Goal: Task Accomplishment & Management: Use online tool/utility

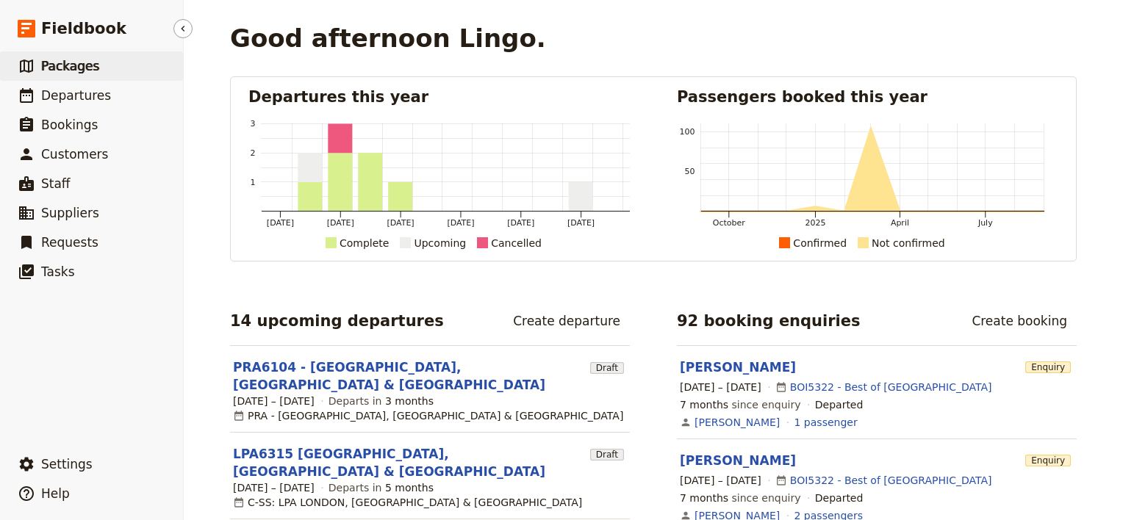
click at [71, 73] on span "Packages" at bounding box center [70, 66] width 58 height 15
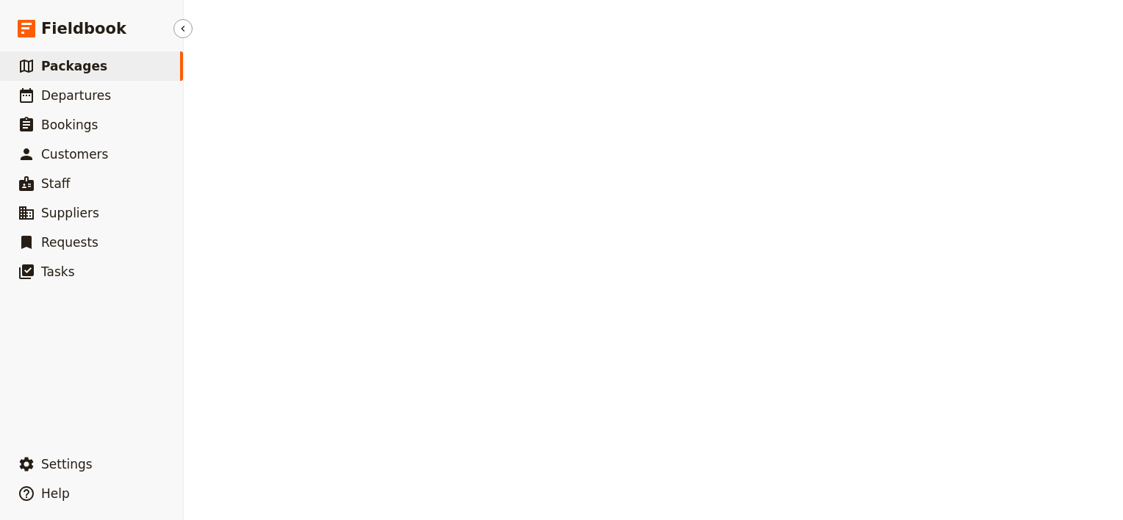
select select "CREATED_AT"
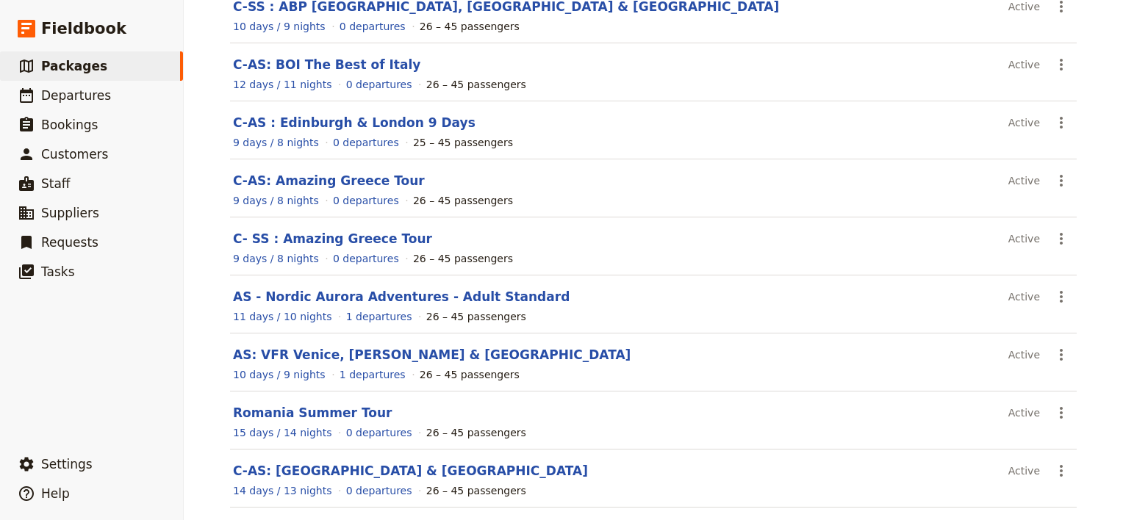
scroll to position [278, 0]
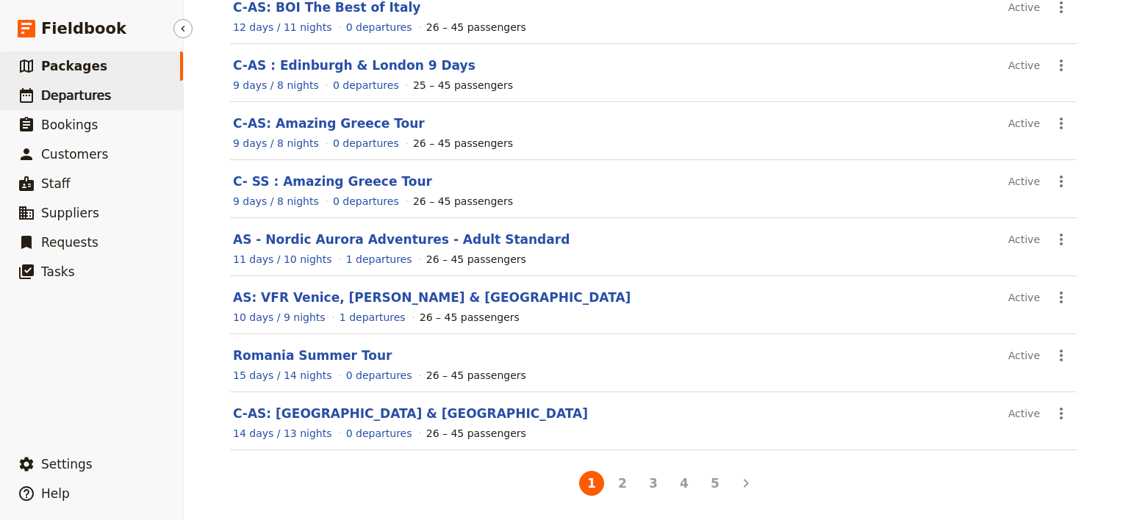
click at [82, 97] on span "Departures" at bounding box center [76, 95] width 70 height 15
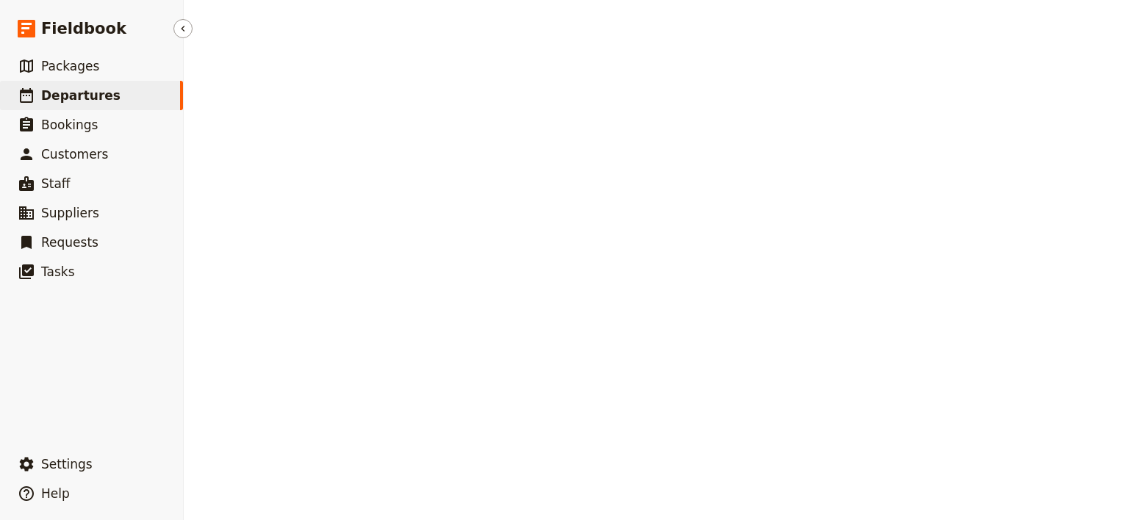
select select "CREATED_AT"
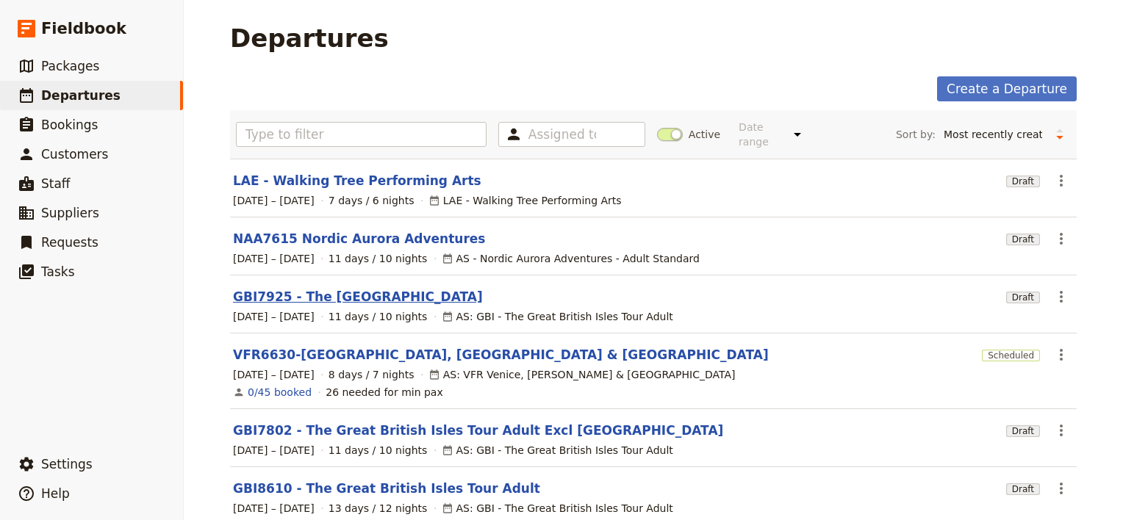
click at [340, 288] on link "GBI7925 - The [GEOGRAPHIC_DATA]" at bounding box center [358, 297] width 250 height 18
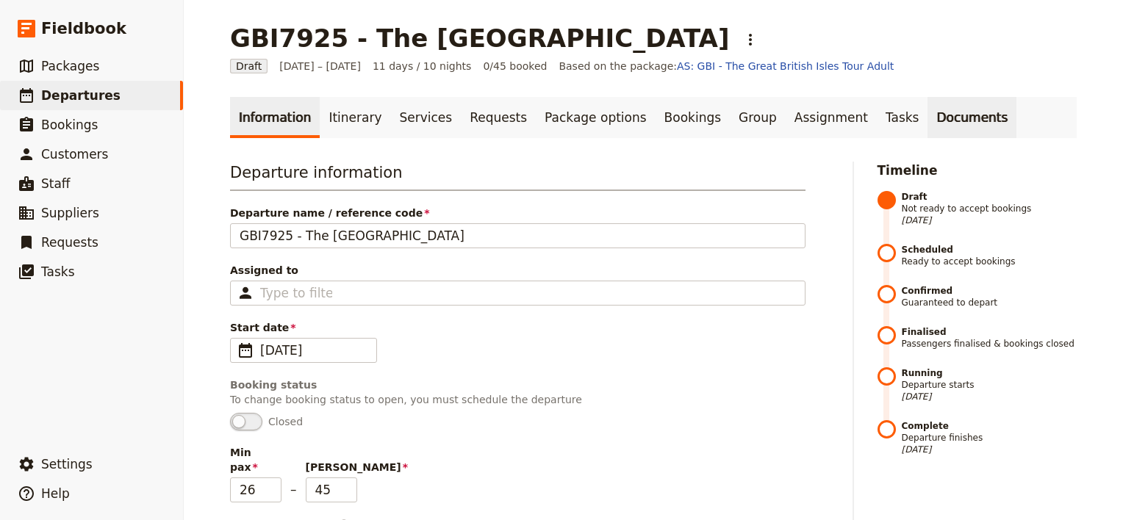
click at [927, 114] on link "Documents" at bounding box center [971, 117] width 89 height 41
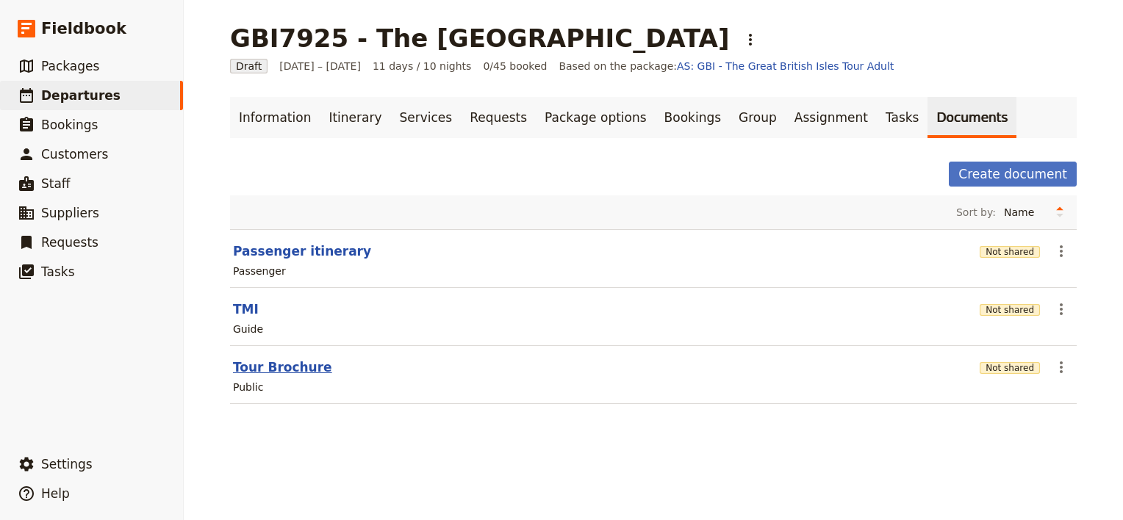
click at [267, 364] on button "Tour Brochure" at bounding box center [282, 368] width 99 height 18
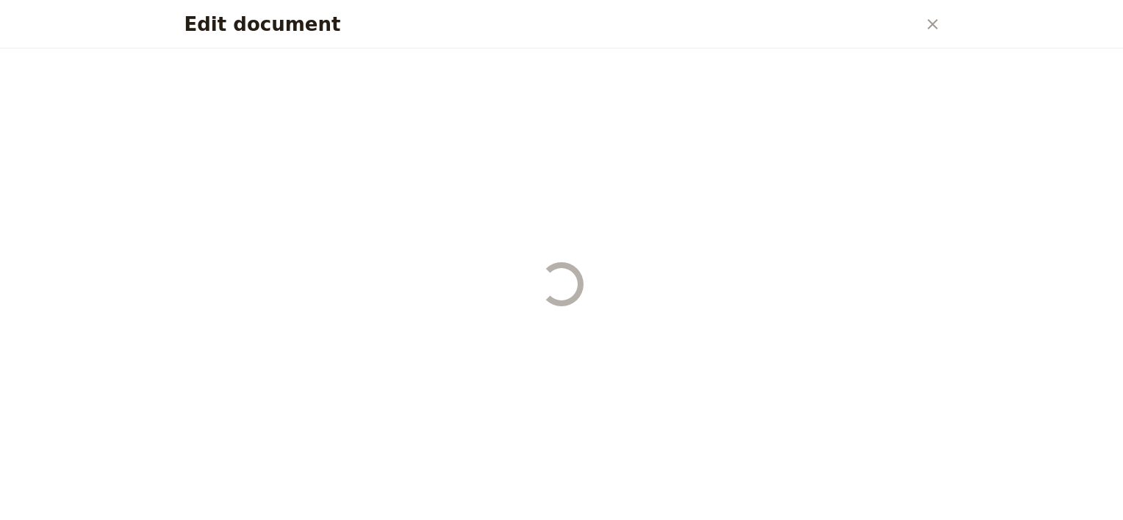
select select "DEFAULT"
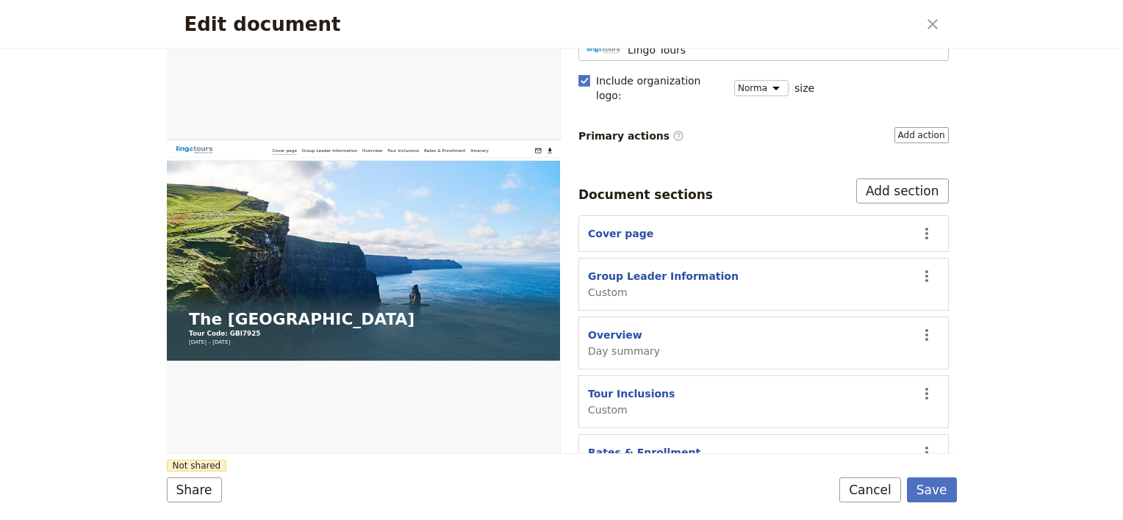
scroll to position [147, 0]
click at [662, 268] on button "Group Leader Information" at bounding box center [663, 275] width 151 height 15
select select "CUSTOM"
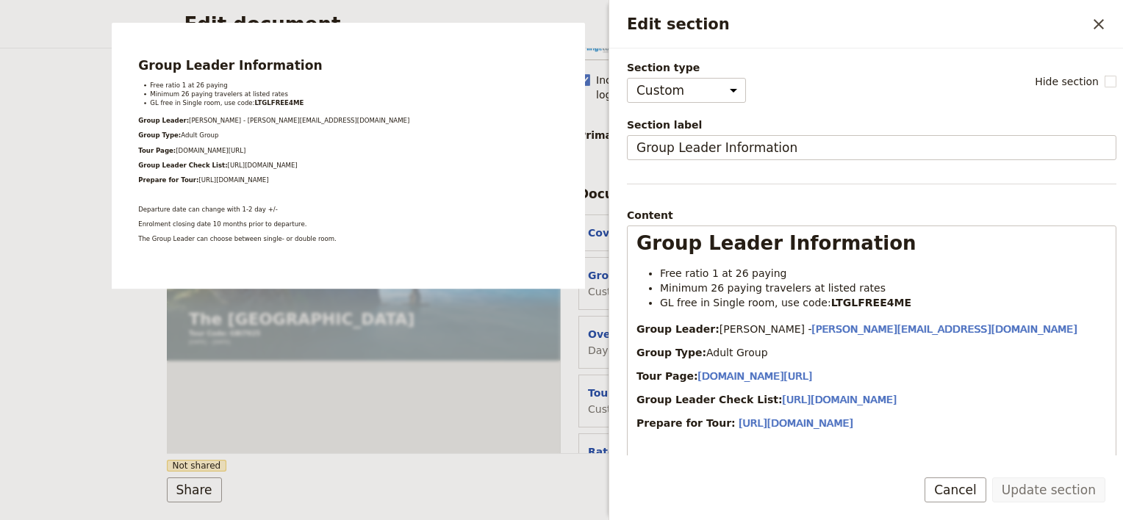
click at [82, 317] on div "Edit document ​ Web PDF ​ Document name Tour Brochure Preview Audience ​ Public…" at bounding box center [561, 260] width 1123 height 520
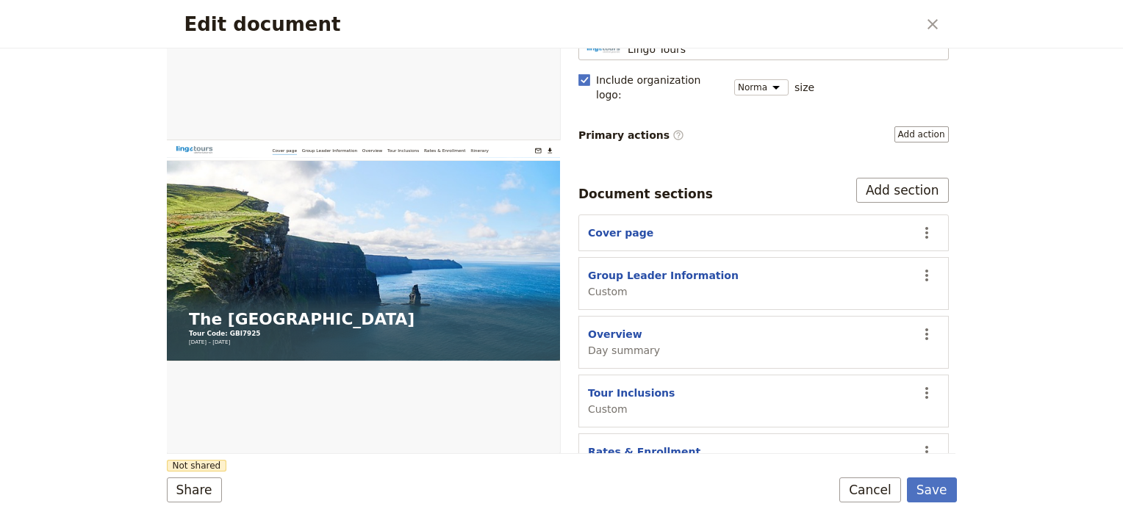
drag, startPoint x: 870, startPoint y: 494, endPoint x: 814, endPoint y: 498, distance: 56.0
click at [869, 495] on button "Cancel" at bounding box center [870, 490] width 62 height 25
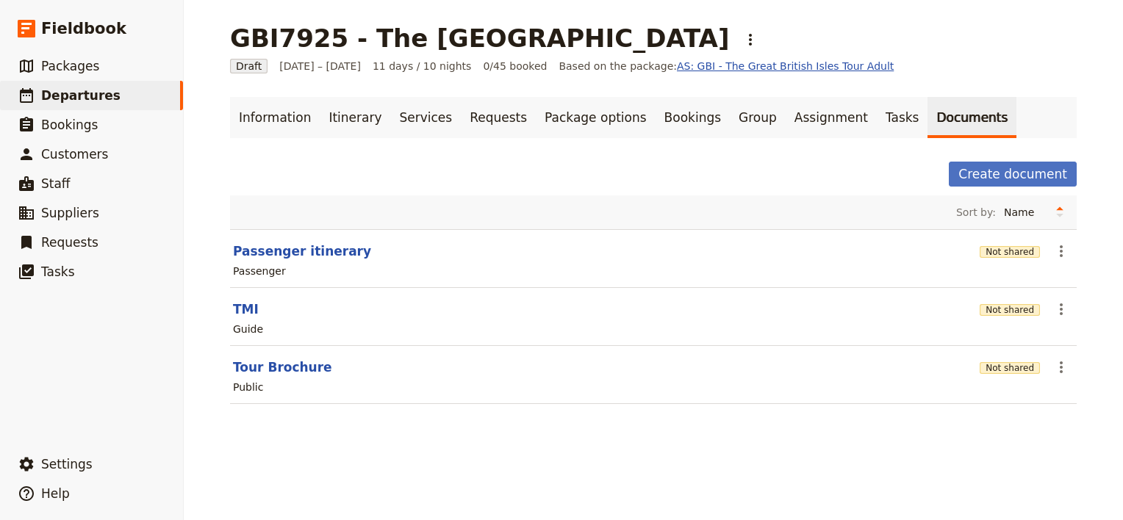
click at [749, 67] on link "AS: GBI - The Great British Isles Tour Adult" at bounding box center [785, 66] width 217 height 12
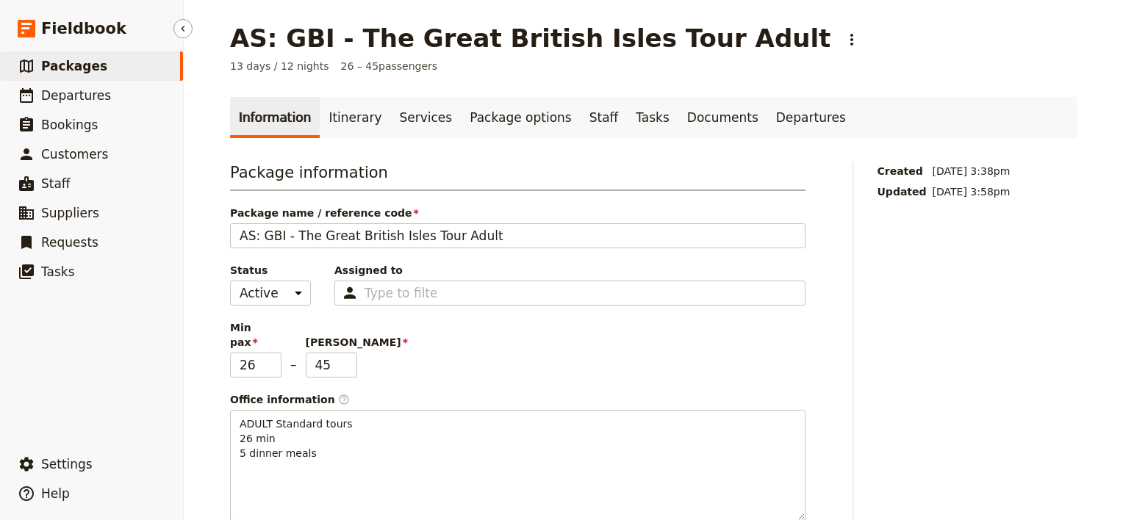
click at [62, 65] on span "Packages" at bounding box center [74, 66] width 66 height 15
select select "CREATED_AT"
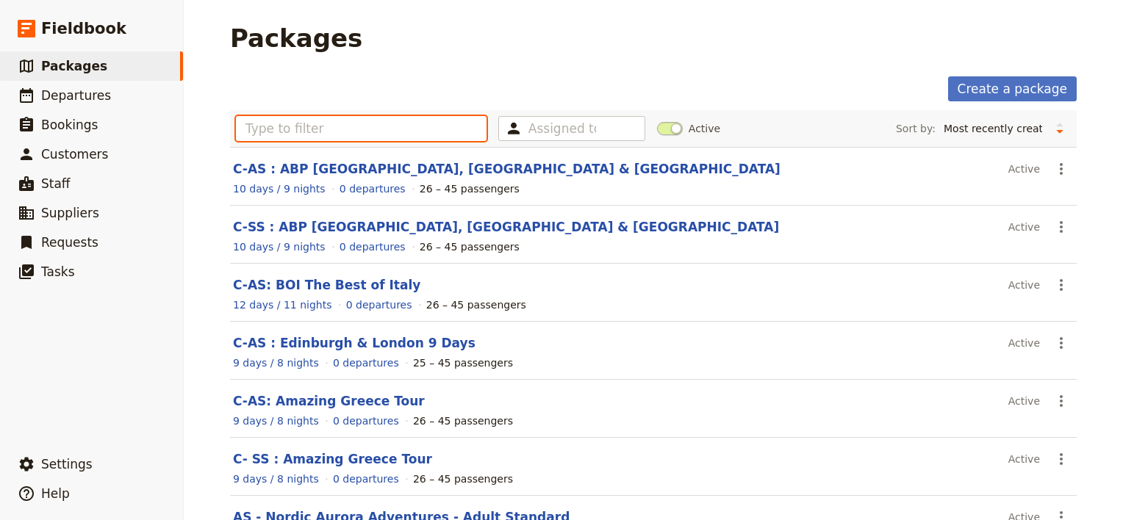
click at [315, 135] on input "text" at bounding box center [361, 128] width 251 height 25
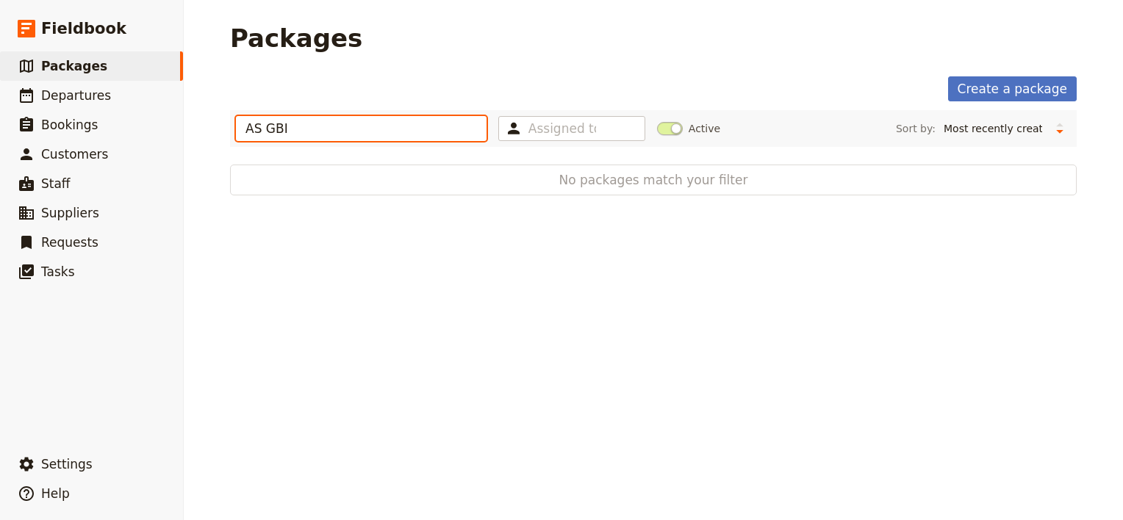
drag, startPoint x: 257, startPoint y: 130, endPoint x: 193, endPoint y: 129, distance: 64.0
click at [193, 129] on div "Packages Create a package AS GBI Assigned to Active Sort by: Name Number of dep…" at bounding box center [653, 260] width 939 height 520
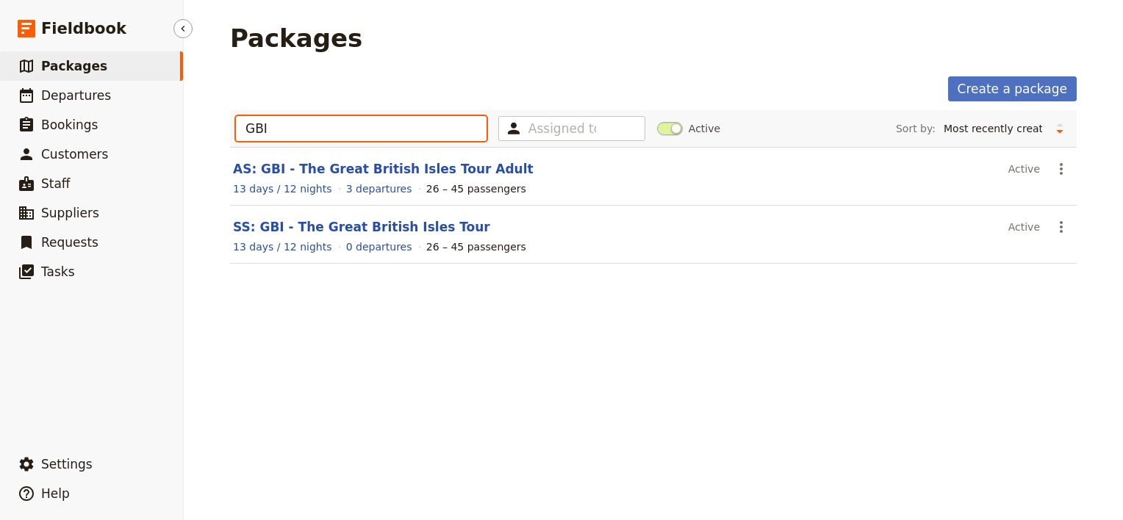
type input "GBI"
click at [63, 66] on span "Packages" at bounding box center [74, 66] width 66 height 15
click at [79, 65] on span "Packages" at bounding box center [74, 66] width 66 height 15
click at [71, 68] on span "Packages" at bounding box center [74, 66] width 66 height 15
click at [54, 68] on span "Packages" at bounding box center [74, 66] width 66 height 15
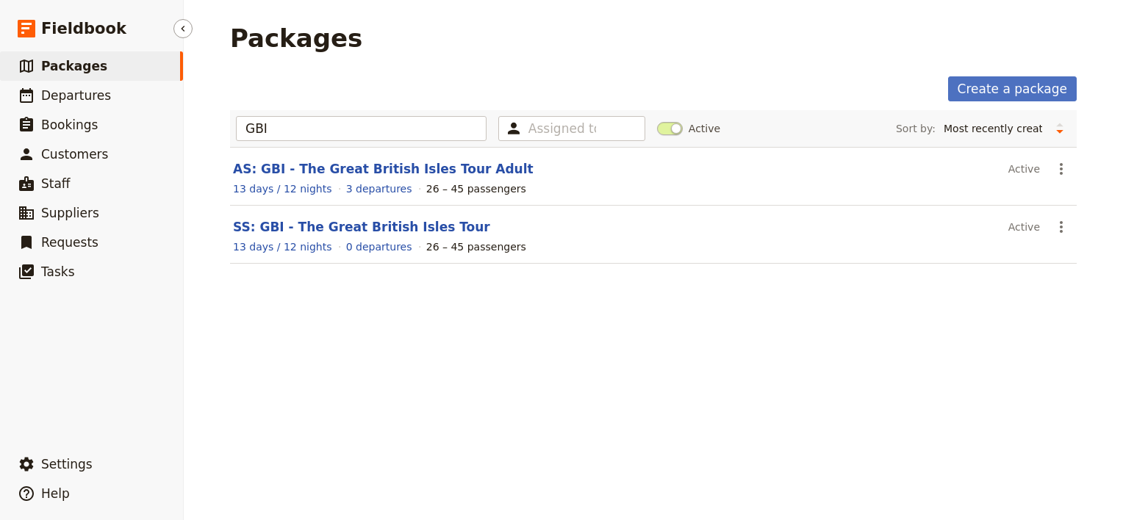
click at [71, 65] on span "Packages" at bounding box center [74, 66] width 66 height 15
drag, startPoint x: 292, startPoint y: 126, endPoint x: 193, endPoint y: 128, distance: 98.5
click at [193, 128] on div "Packages Create a package GBI Assigned to Active Sort by: Name Number of depart…" at bounding box center [653, 260] width 939 height 520
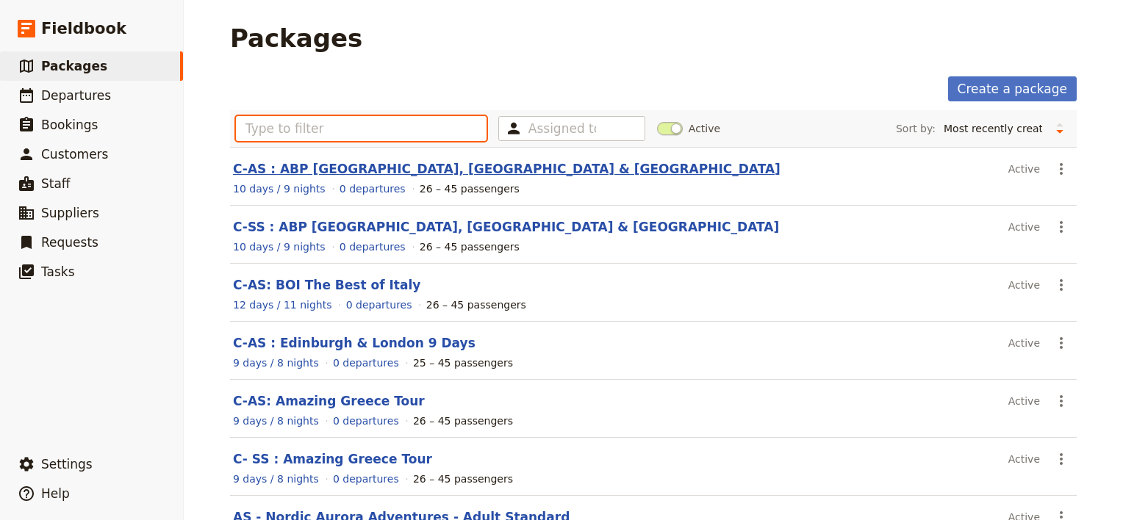
scroll to position [73, 0]
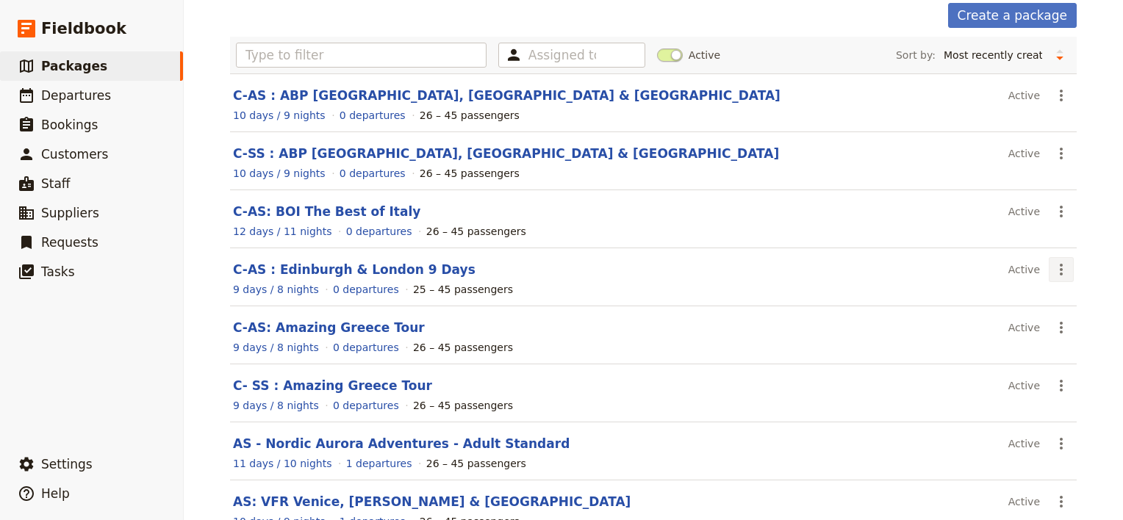
click at [1060, 269] on icon "Actions" at bounding box center [1061, 270] width 3 height 12
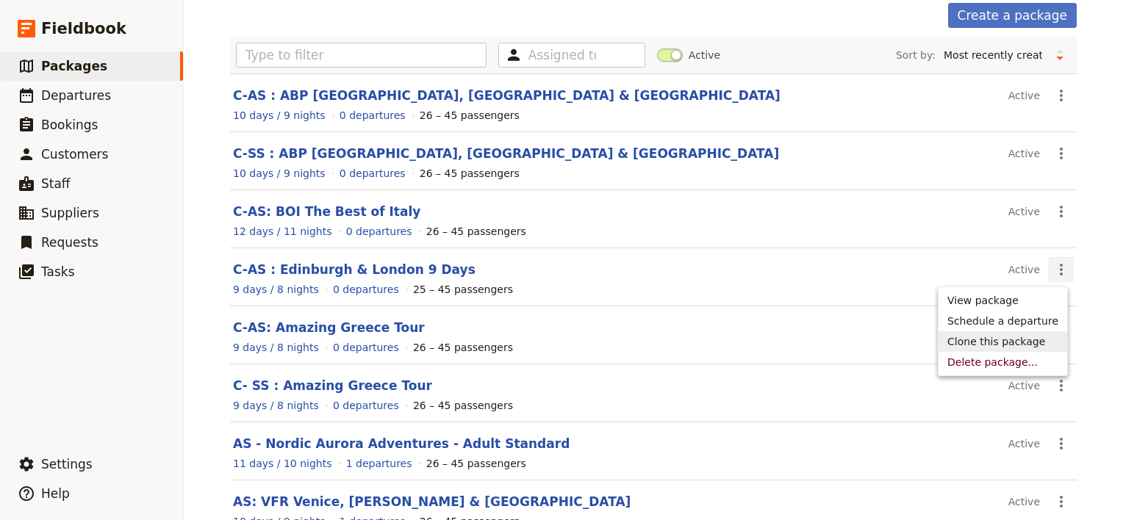
click at [1015, 344] on span "Clone this package" at bounding box center [996, 341] width 98 height 15
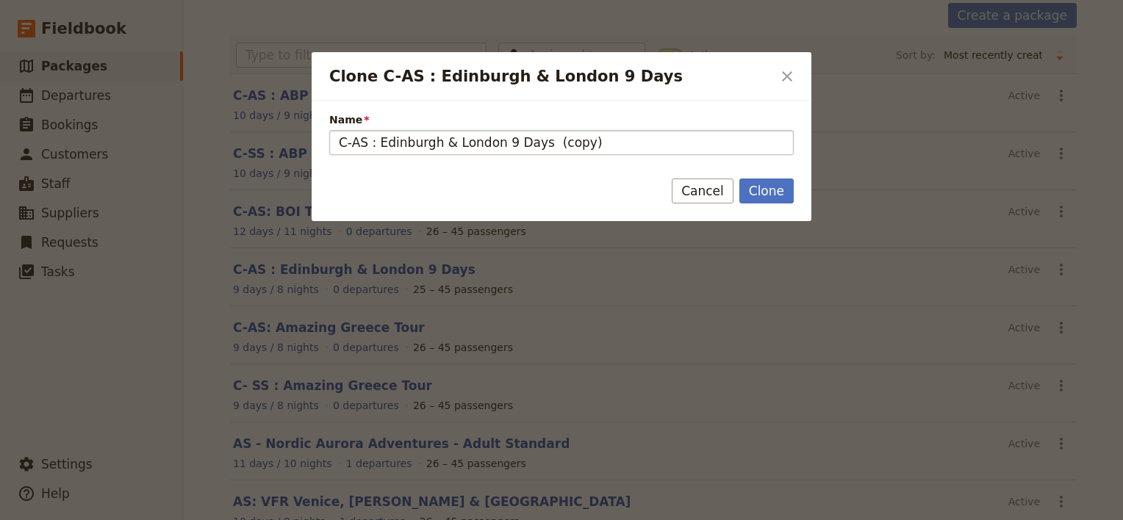
click at [345, 145] on input "C-AS : Edinburgh & London 9 Days (copy)" at bounding box center [561, 142] width 464 height 25
drag, startPoint x: 383, startPoint y: 143, endPoint x: 585, endPoint y: 132, distance: 202.4
click at [585, 132] on input "SS-AS : Edinburgh & London 9 Days (copy)" at bounding box center [561, 142] width 464 height 25
type input "SS-AS : Wildlife Safari of [GEOGRAPHIC_DATA]"
click at [776, 188] on button "Clone" at bounding box center [766, 191] width 54 height 25
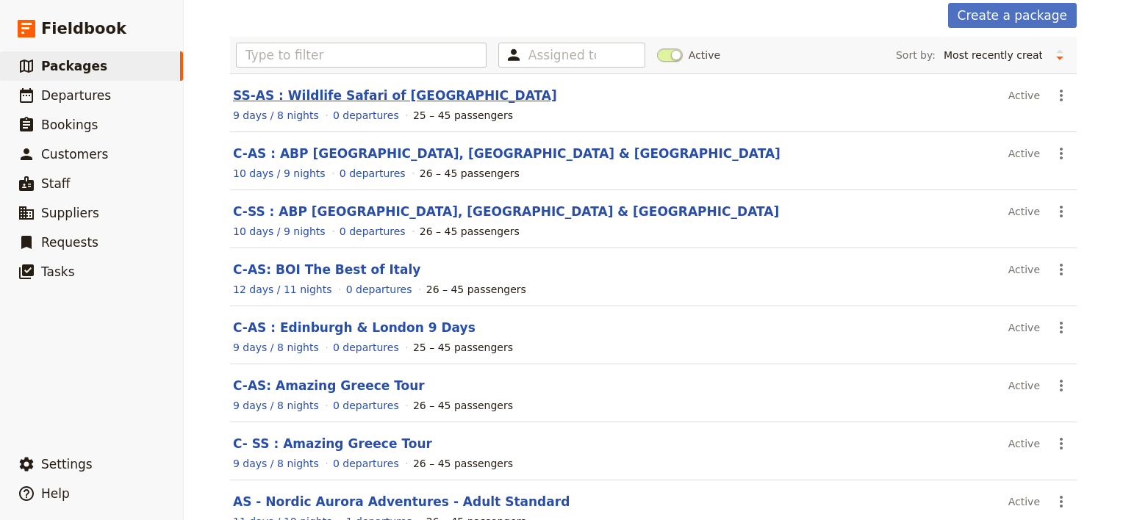
click at [312, 97] on link "SS-AS : Wildlife Safari of [GEOGRAPHIC_DATA]" at bounding box center [395, 95] width 324 height 15
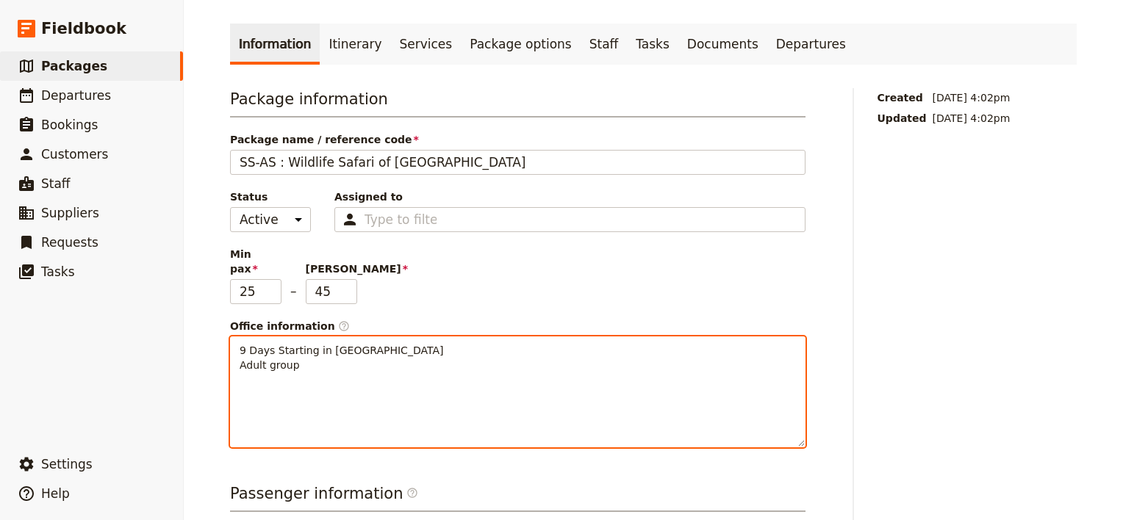
click at [342, 345] on span "9 Days Starting in [GEOGRAPHIC_DATA] Adult group" at bounding box center [342, 358] width 204 height 26
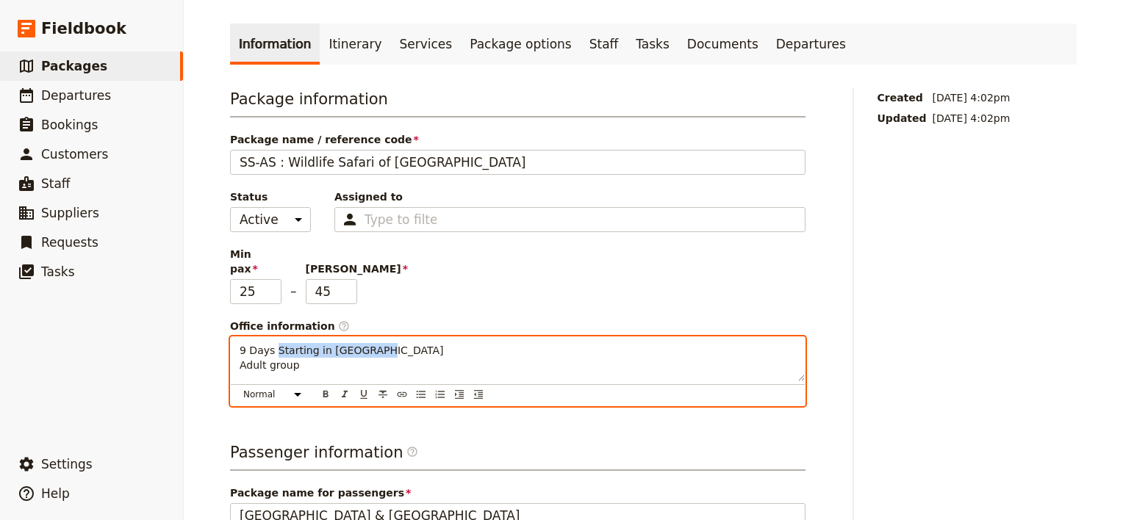
drag, startPoint x: 412, startPoint y: 328, endPoint x: 267, endPoint y: 322, distance: 144.9
click at [267, 337] on div "9 Days Starting in [GEOGRAPHIC_DATA] Adult group" at bounding box center [518, 359] width 574 height 44
drag, startPoint x: 362, startPoint y: 362, endPoint x: 184, endPoint y: 357, distance: 177.2
click at [184, 357] on div "SS-AS : Wildlife Safari of [GEOGRAPHIC_DATA] ​ 9 days / 8 nights 25 – 45 passen…" at bounding box center [653, 260] width 939 height 520
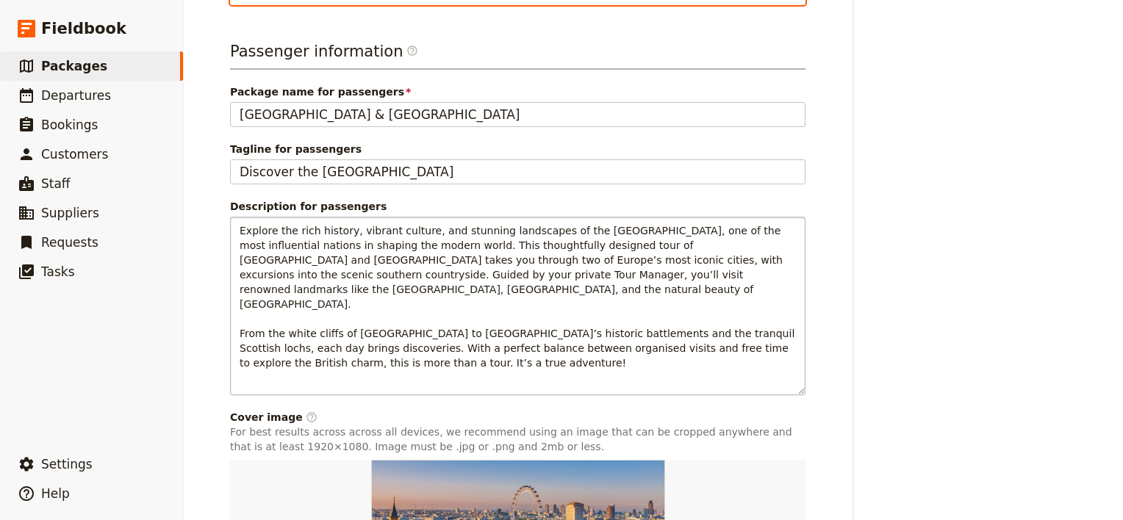
scroll to position [514, 0]
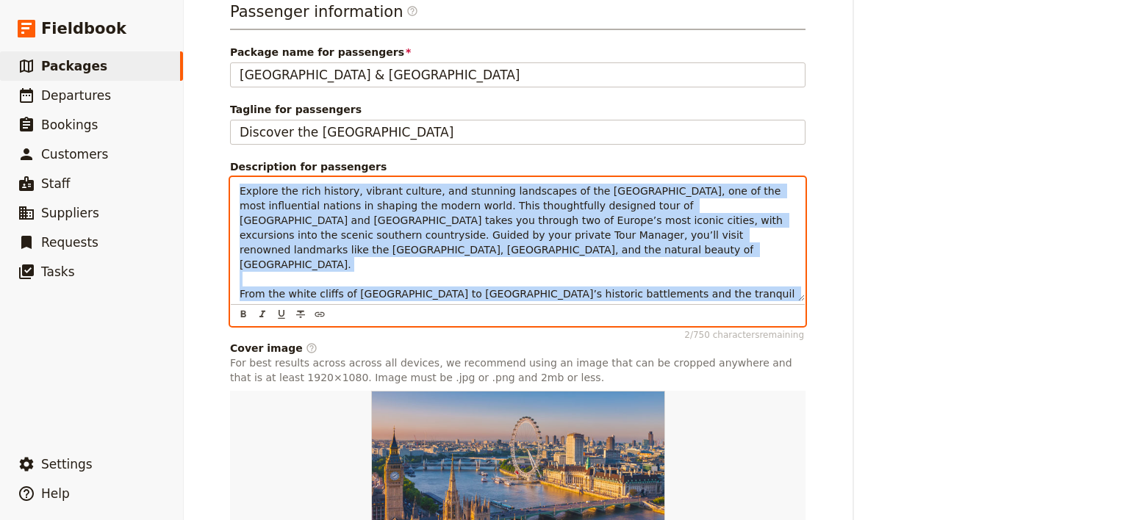
drag, startPoint x: 325, startPoint y: 282, endPoint x: 188, endPoint y: 162, distance: 181.7
click at [188, 162] on div "SS-AS : Wildlife Safari of [GEOGRAPHIC_DATA] ​ 9 days / 8 nights 25 – 45 passen…" at bounding box center [653, 260] width 939 height 520
copy span "Explore the rich history, vibrant culture, and stunning landscapes of the [GEOG…"
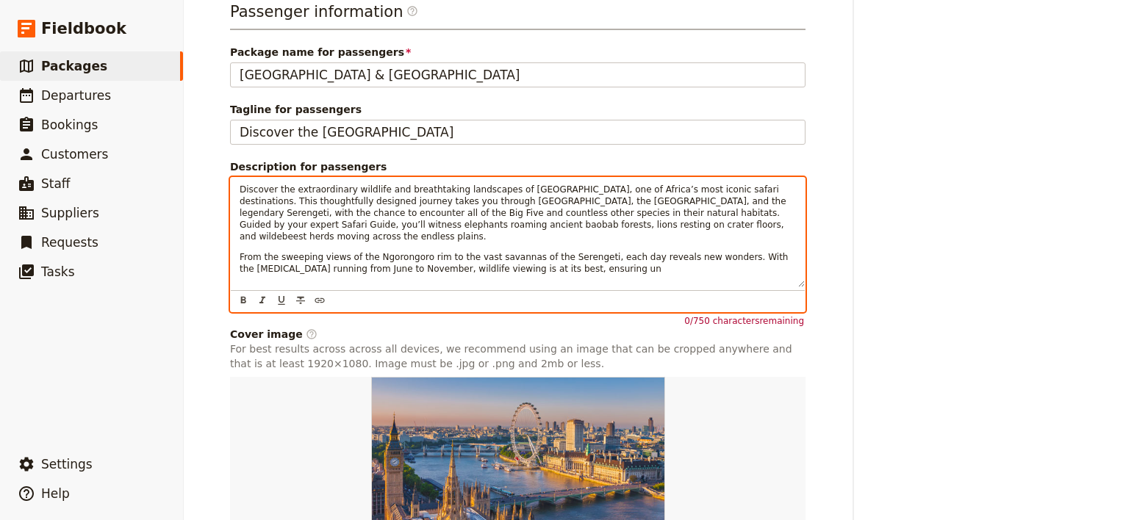
click at [464, 250] on div "Discover the extraordinary wildlife and breathtaking landscapes of [GEOGRAPHIC_…" at bounding box center [518, 232] width 574 height 109
click at [556, 251] on p "From the sweeping views of the Ngorongoro rim to the vast savannas of the Seren…" at bounding box center [518, 263] width 556 height 24
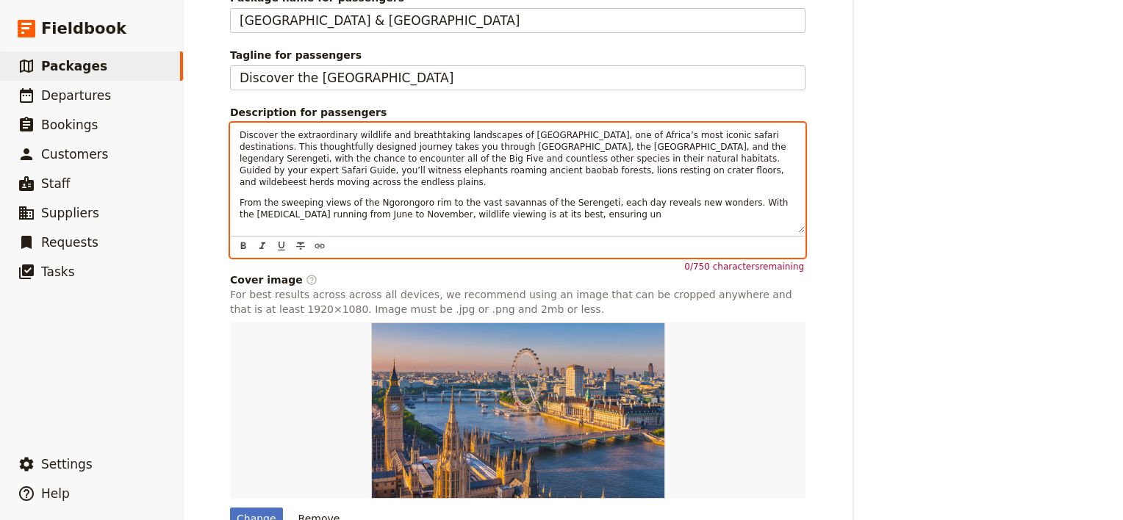
scroll to position [632, 0]
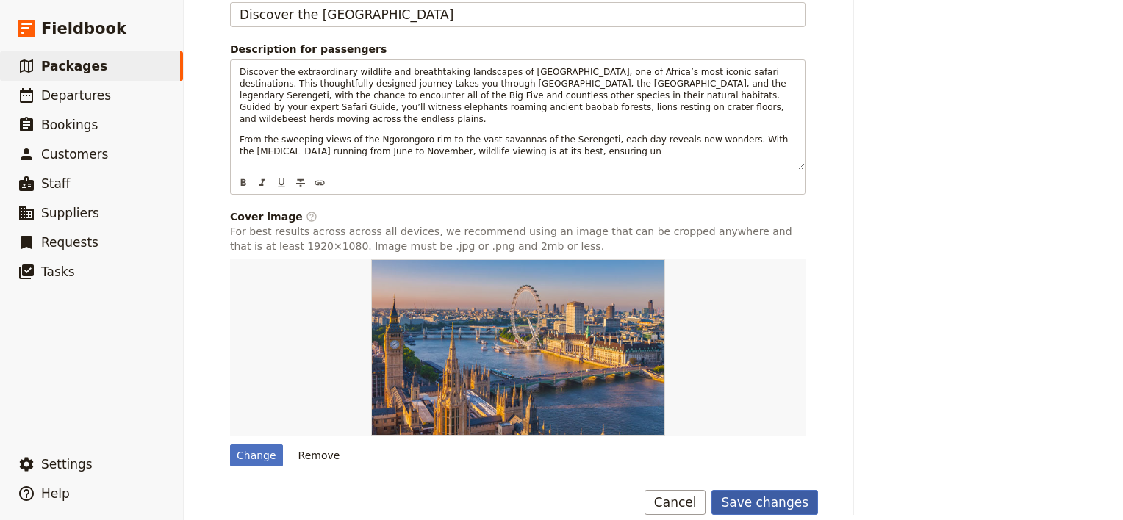
click at [769, 490] on button "Save changes" at bounding box center [764, 502] width 107 height 25
